Goal: Information Seeking & Learning: Learn about a topic

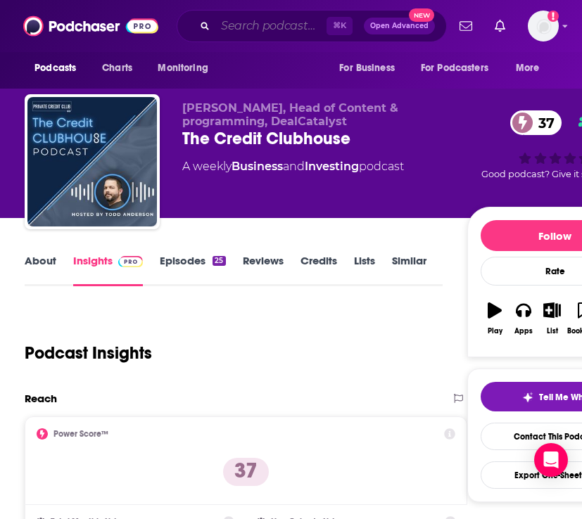
click at [262, 27] on input "Search podcasts, credits, & more..." at bounding box center [270, 26] width 111 height 23
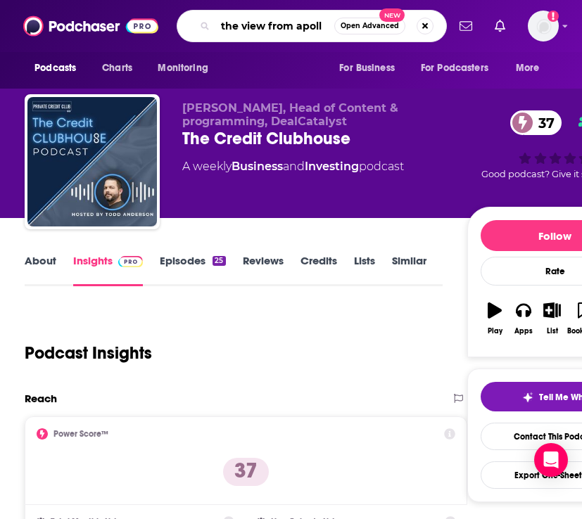
type input "the view from apollo"
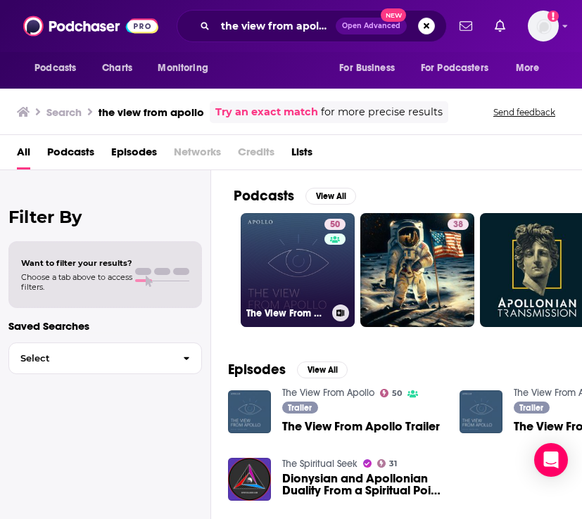
click at [296, 264] on link "50 The View From [GEOGRAPHIC_DATA]" at bounding box center [298, 270] width 114 height 114
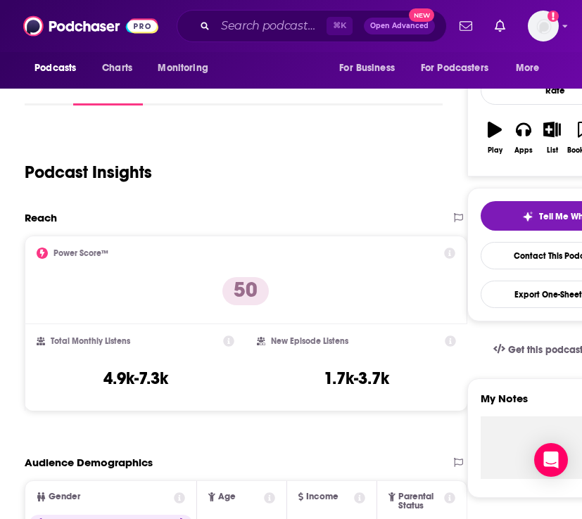
scroll to position [180, 0]
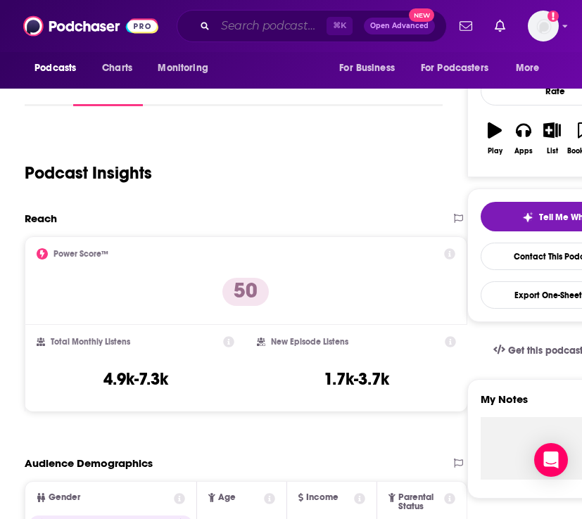
click at [244, 26] on input "Search podcasts, credits, & more..." at bounding box center [270, 26] width 111 height 23
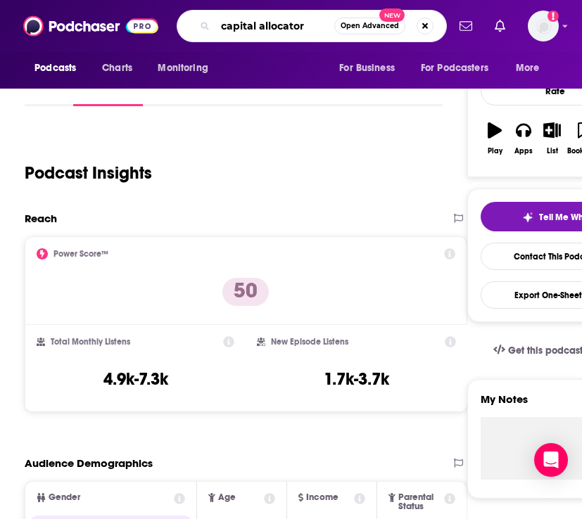
type input "capital allocators"
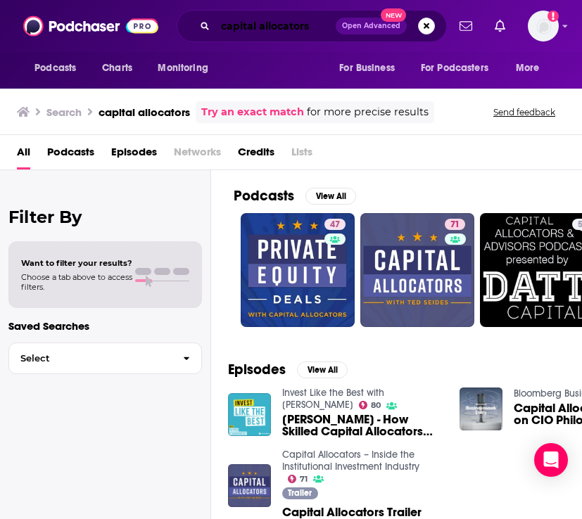
click at [272, 25] on input "capital allocators" at bounding box center [275, 26] width 120 height 23
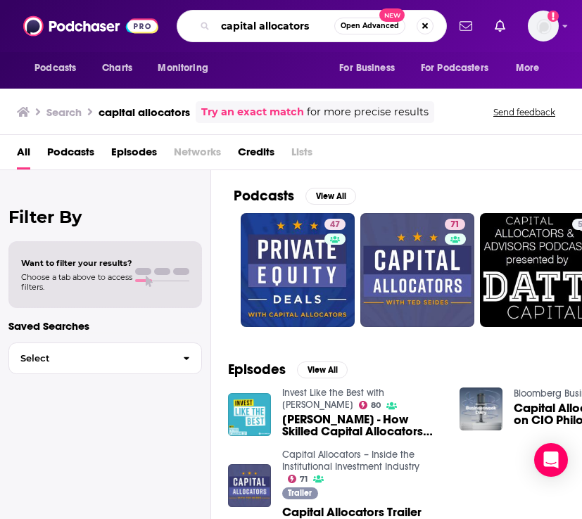
drag, startPoint x: 313, startPoint y: 24, endPoint x: 210, endPoint y: 25, distance: 102.8
click at [210, 25] on div "capital allocators Open Advanced New" at bounding box center [312, 26] width 270 height 32
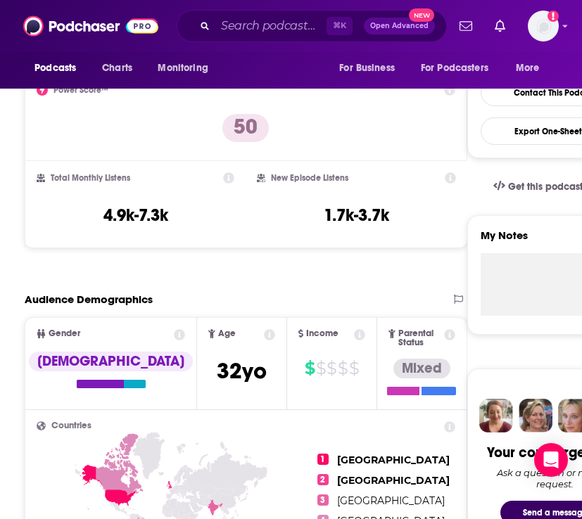
scroll to position [341, 0]
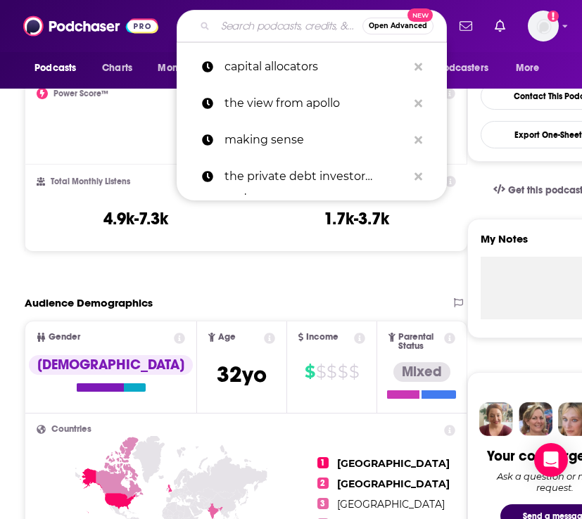
click at [241, 30] on input "Search podcasts, credits, & more..." at bounding box center [288, 26] width 147 height 23
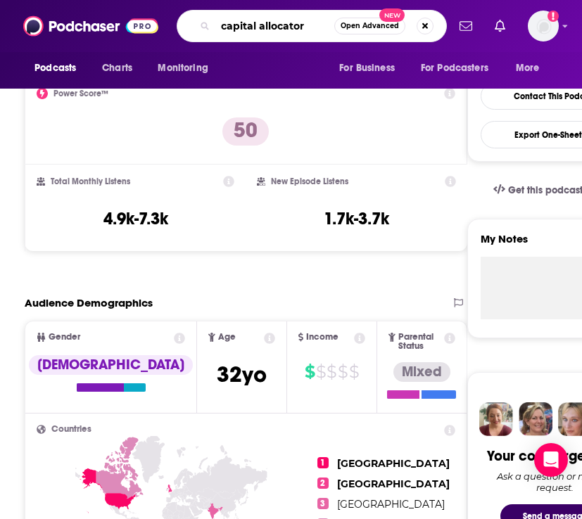
type input "capital allocators"
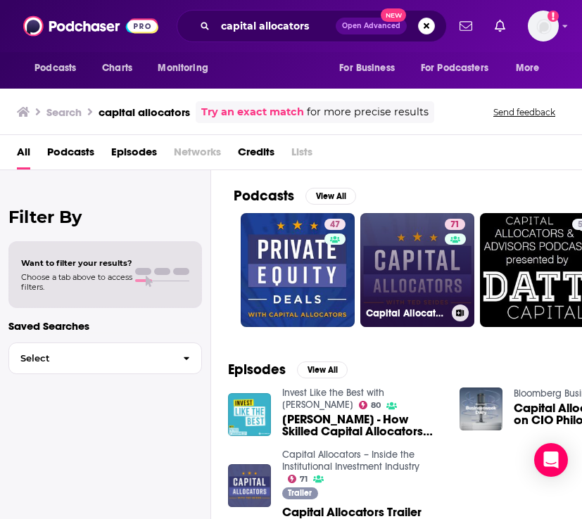
click at [424, 292] on link "71 Capital Allocators – Inside the Institutional Investment Industry" at bounding box center [417, 270] width 114 height 114
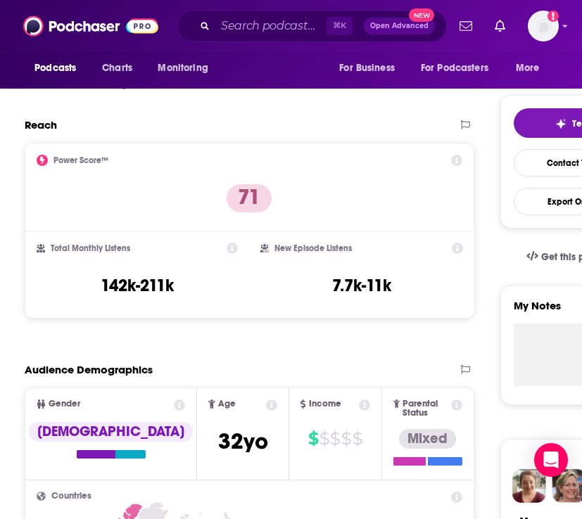
scroll to position [291, 0]
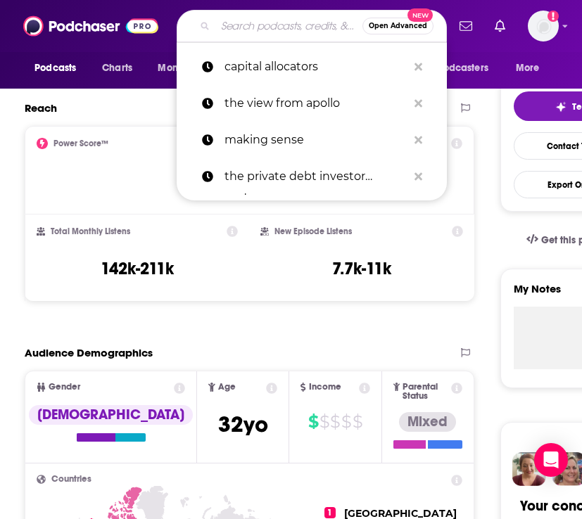
click at [247, 30] on input "Search podcasts, credits, & more..." at bounding box center [288, 26] width 147 height 23
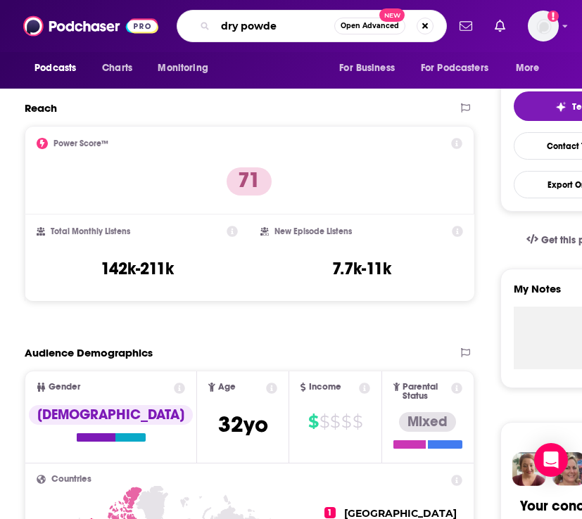
type input "dry powder"
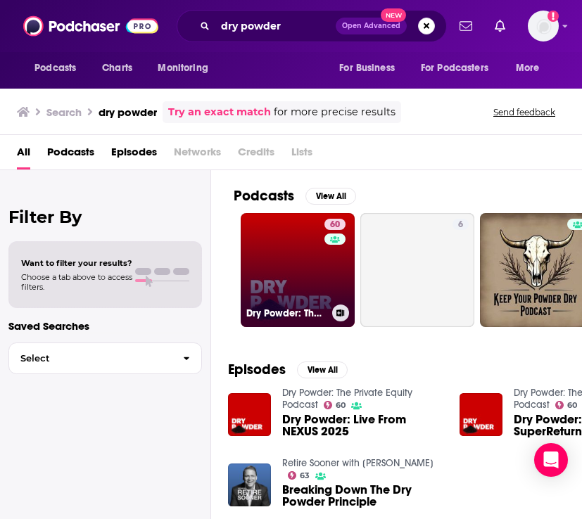
click at [333, 277] on div "60" at bounding box center [336, 262] width 25 height 86
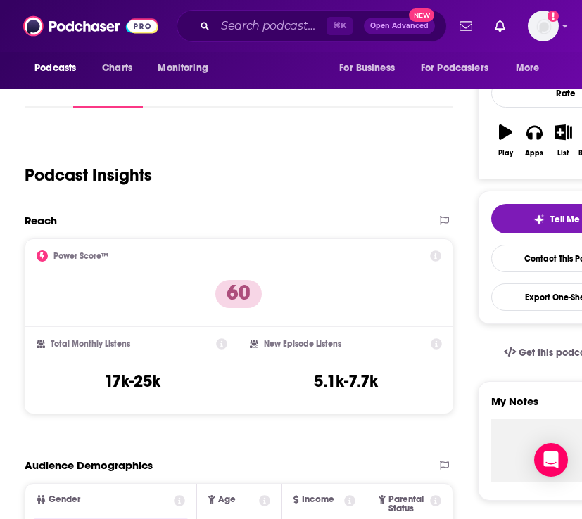
scroll to position [177, 0]
